Goal: Task Accomplishment & Management: Manage account settings

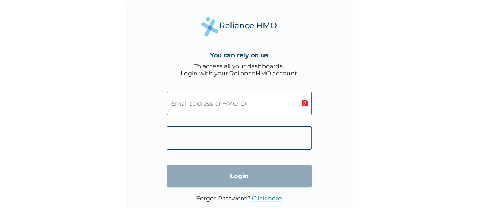
click at [235, 102] on input "text" at bounding box center [238, 103] width 145 height 23
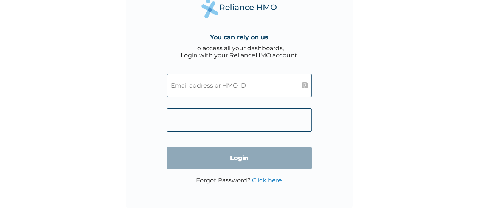
scroll to position [18, 0]
click at [199, 82] on input "text" at bounding box center [238, 85] width 145 height 23
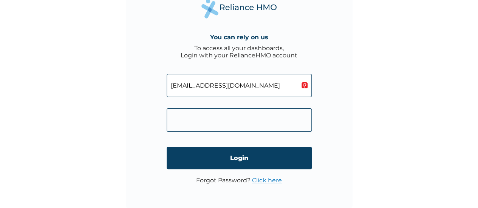
type input "[EMAIL_ADDRESS][DOMAIN_NAME]"
click at [262, 181] on link "Click here" at bounding box center [267, 180] width 30 height 7
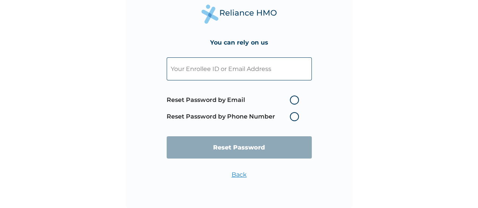
click at [292, 100] on label "Reset Password by Email" at bounding box center [234, 100] width 136 height 9
click at [291, 100] on input "Reset Password by Email" at bounding box center [285, 100] width 12 height 12
radio input "true"
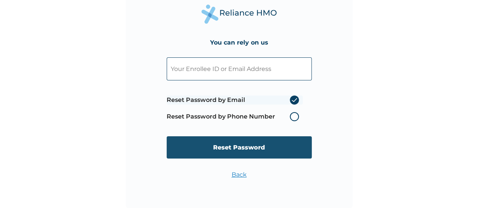
click at [254, 148] on input "Reset Password" at bounding box center [238, 147] width 145 height 22
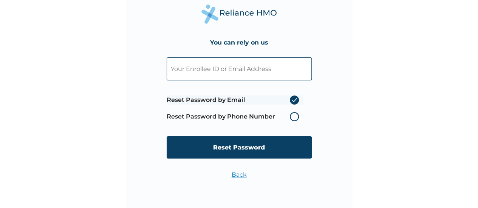
click at [205, 61] on input "text" at bounding box center [238, 68] width 145 height 23
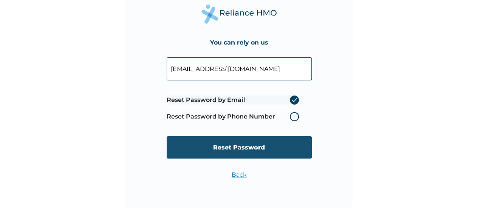
type input "[EMAIL_ADDRESS][DOMAIN_NAME]"
click at [248, 150] on input "Reset Password" at bounding box center [238, 147] width 145 height 22
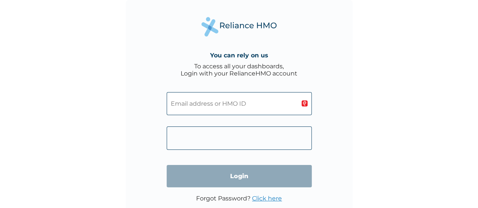
click at [212, 105] on input "text" at bounding box center [238, 103] width 145 height 23
click at [194, 103] on input "text" at bounding box center [238, 103] width 145 height 23
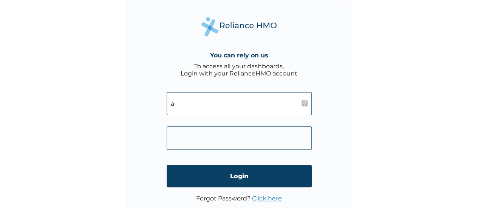
type input "ayodeji@biodunodeleye.com.ng"
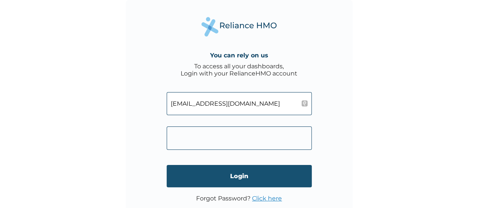
click at [263, 170] on input "Login" at bounding box center [238, 176] width 145 height 22
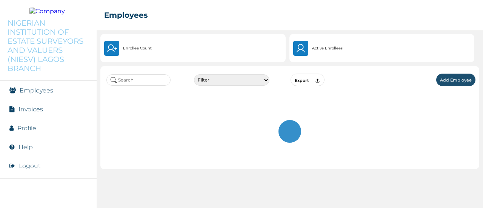
click at [483, 140] on div "Filter Active Suspended Deactivated Export Add Employee" at bounding box center [290, 135] width 387 height 146
click at [481, 138] on div "Filter Active Suspended Deactivated Export Add Employee" at bounding box center [290, 135] width 387 height 146
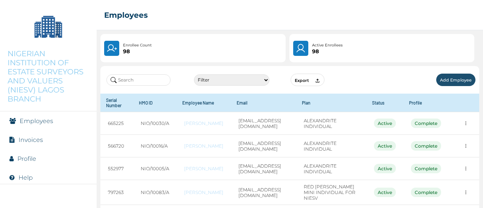
click at [138, 81] on input "text" at bounding box center [138, 79] width 64 height 11
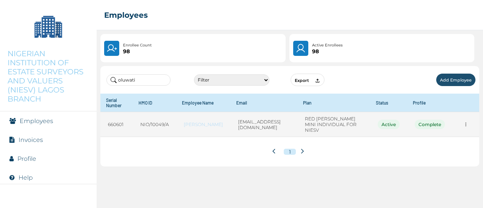
type input "oluwati"
click at [465, 122] on icon "more" at bounding box center [466, 125] width 6 height 6
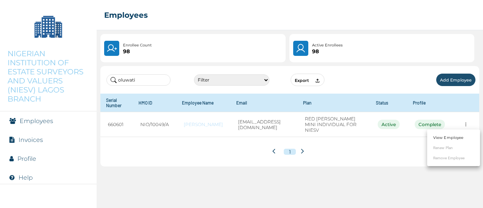
click at [439, 139] on link "View Employee" at bounding box center [448, 138] width 30 height 6
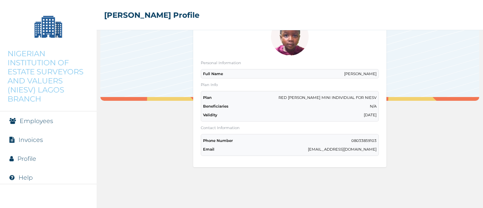
scroll to position [58, 0]
